Goal: Task Accomplishment & Management: Use online tool/utility

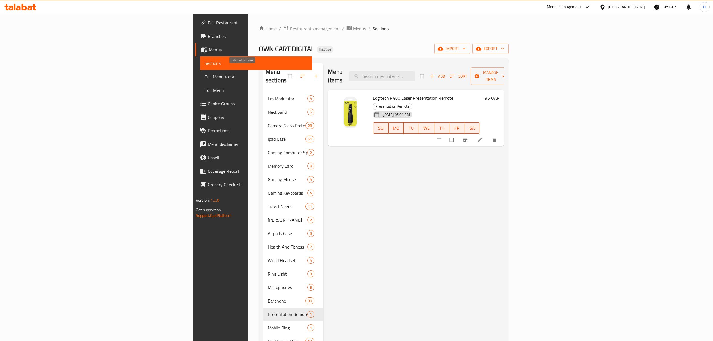
click at [285, 71] on input "checkbox" at bounding box center [291, 76] width 12 height 11
checkbox input "true"
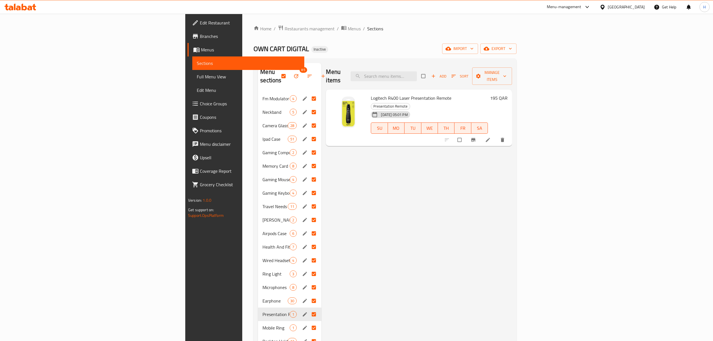
drag, startPoint x: 47, startPoint y: 74, endPoint x: 81, endPoint y: 77, distance: 34.1
click at [197, 74] on span "Full Menu View" at bounding box center [248, 76] width 103 height 7
click at [197, 77] on span "Full Menu View" at bounding box center [248, 76] width 103 height 7
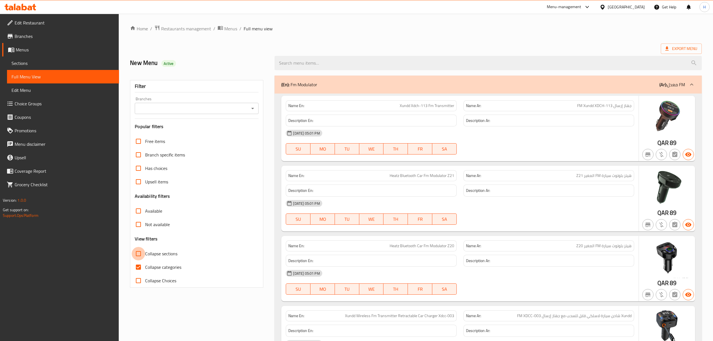
click at [138, 247] on input "Collapse sections" at bounding box center [138, 253] width 13 height 13
checkbox input "true"
click at [138, 274] on input "Collapse Choices" at bounding box center [138, 280] width 13 height 13
checkbox input "true"
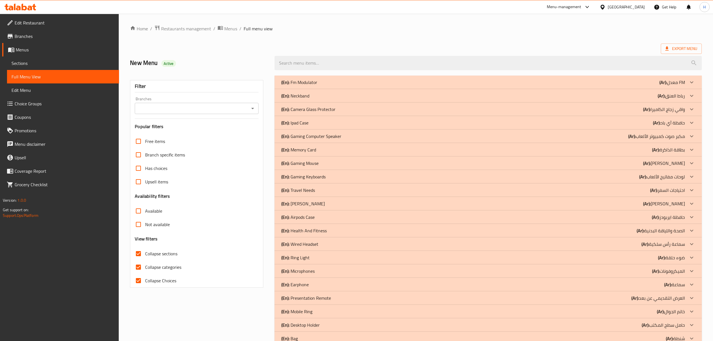
click at [373, 29] on ol "Home / Restaurants management / Menus / Full menu view" at bounding box center [416, 28] width 572 height 7
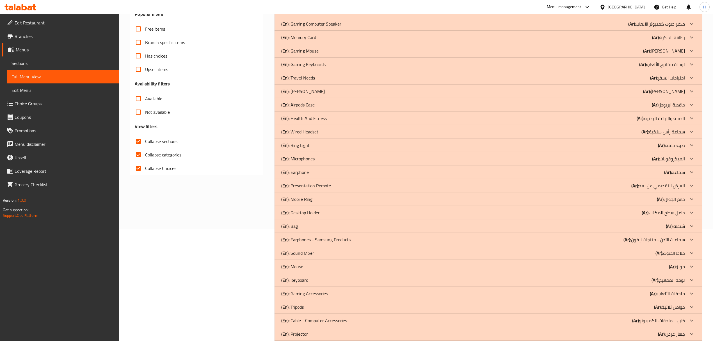
click at [317, 195] on div "(En): Mobile Ring (Ar): خاتم الجوال" at bounding box center [488, 198] width 427 height 13
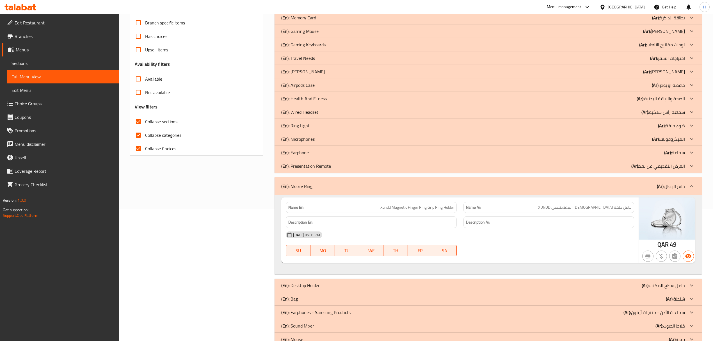
scroll to position [150, 0]
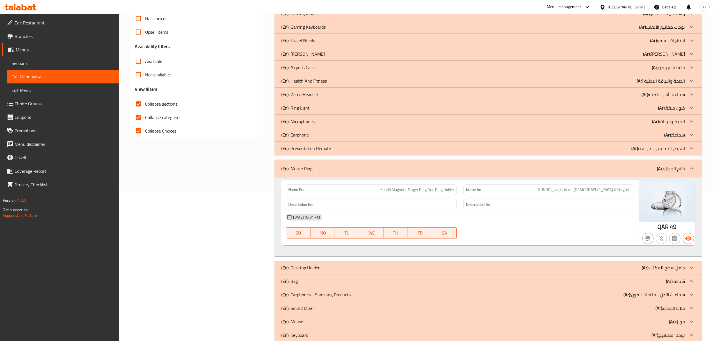
drag, startPoint x: 314, startPoint y: 172, endPoint x: 295, endPoint y: 170, distance: 18.7
click at [295, 170] on div "(En): Mobile Ring (Ar): خاتم الجوال" at bounding box center [488, 168] width 427 height 18
